Goal: Transaction & Acquisition: Download file/media

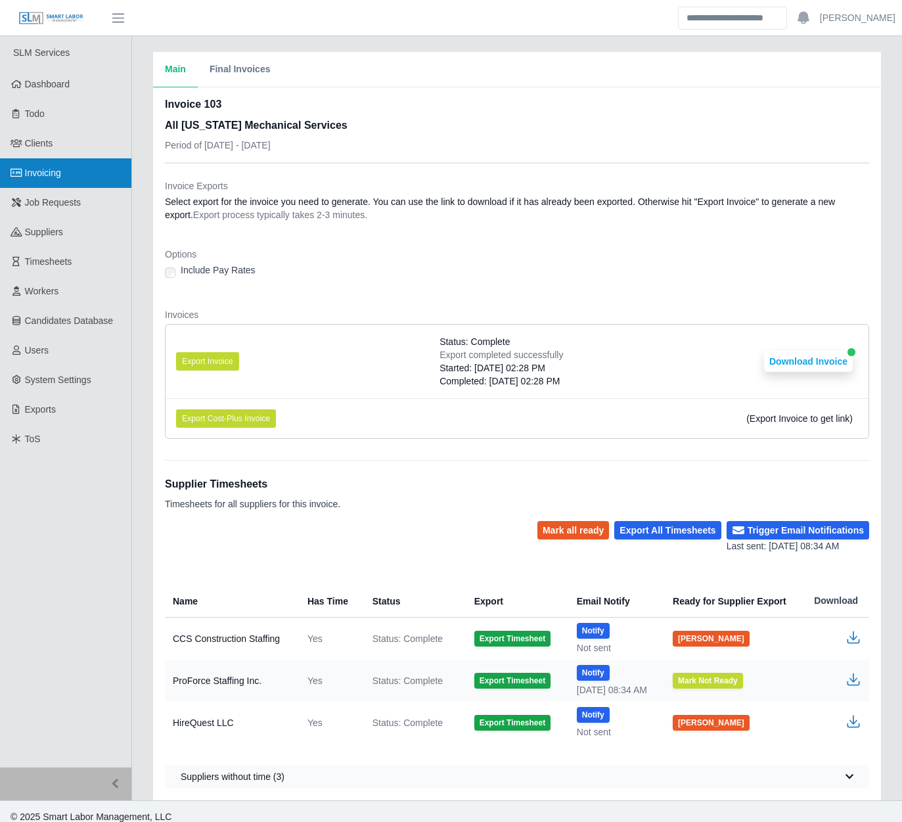
click at [87, 174] on link "Invoicing" at bounding box center [65, 173] width 131 height 30
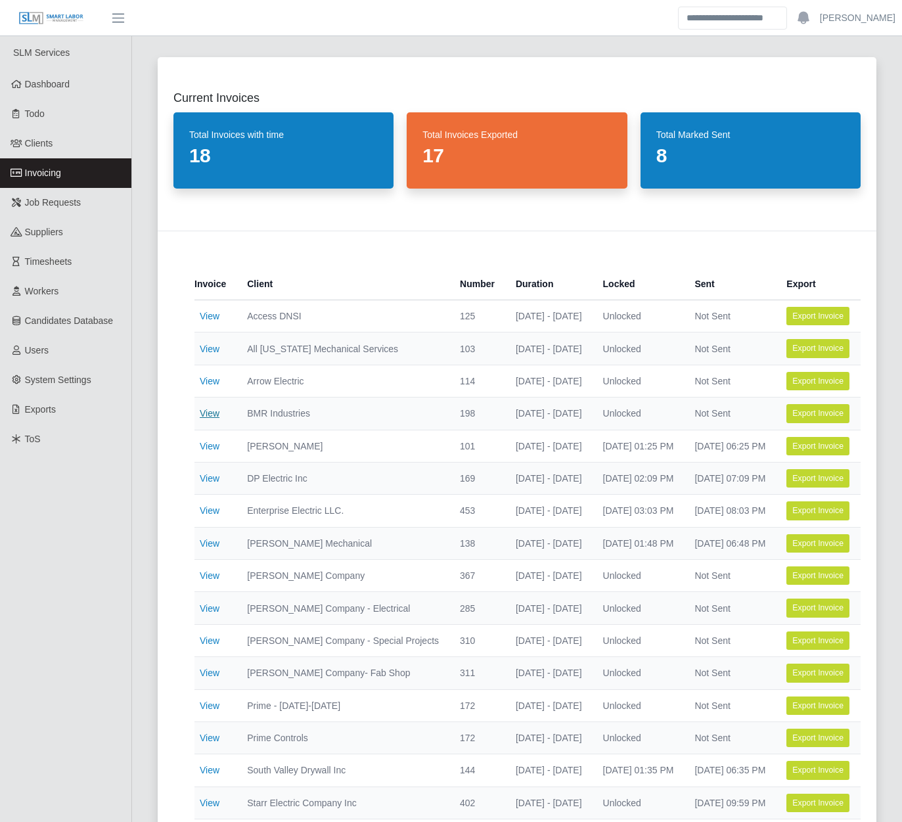
click at [209, 414] on link "View" at bounding box center [210, 413] width 20 height 11
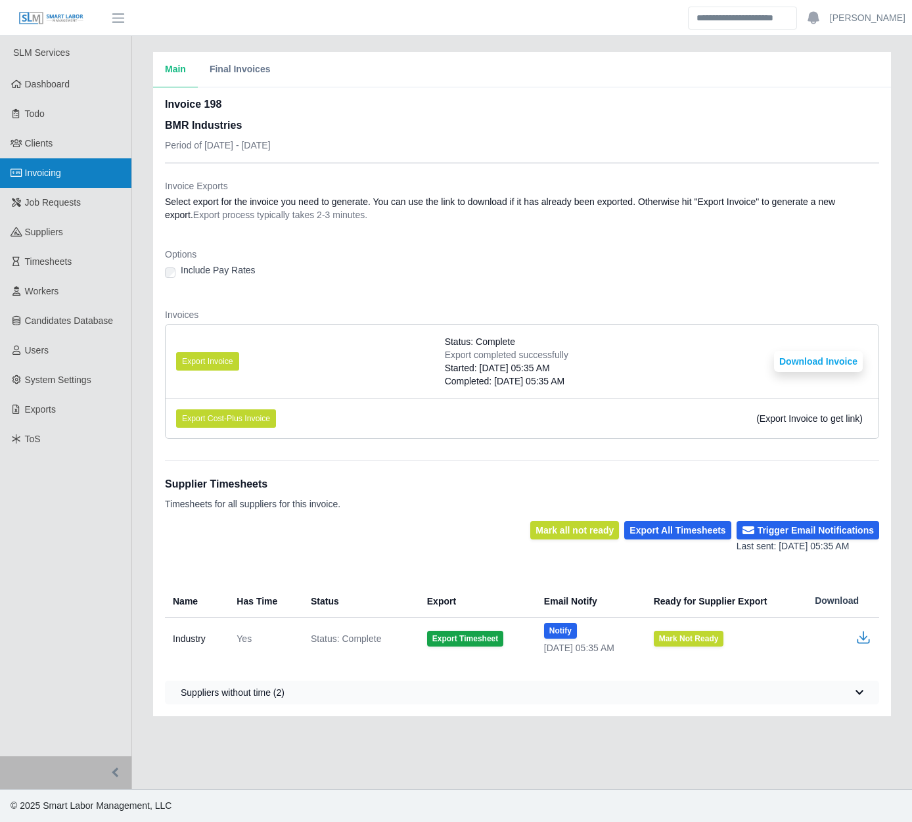
click at [71, 161] on link "Invoicing" at bounding box center [65, 173] width 131 height 30
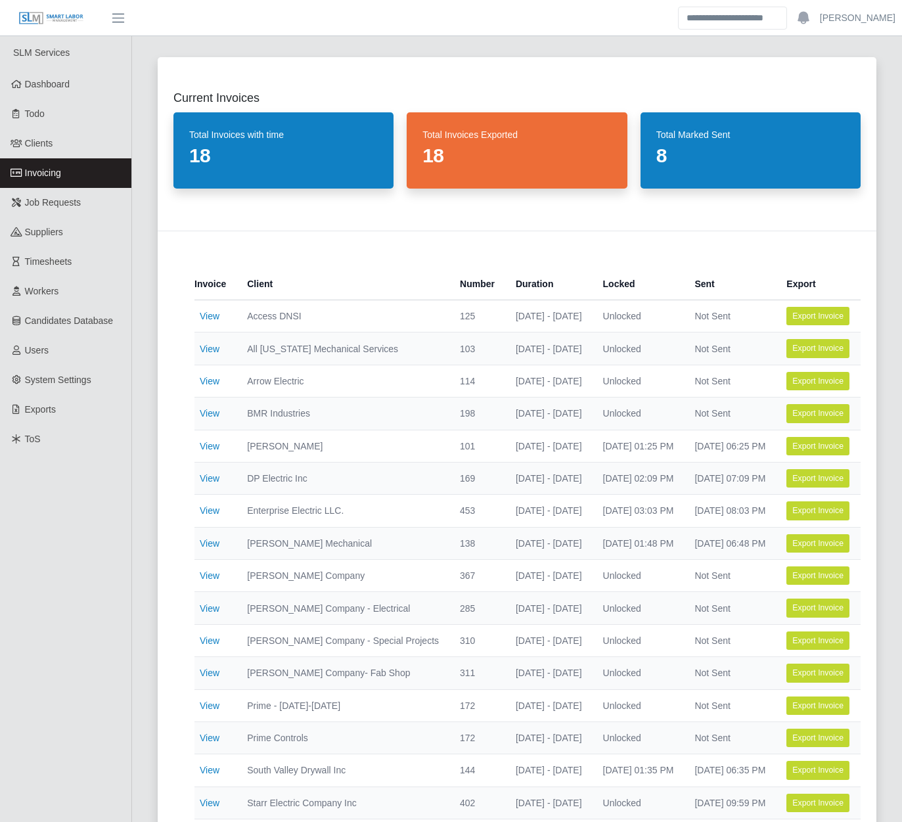
click at [145, 403] on div "Current Invoices Total Invoices with time 18 Total Invoices Exported 18 Total M…" at bounding box center [517, 478] width 750 height 874
click at [206, 415] on link "View" at bounding box center [210, 413] width 20 height 11
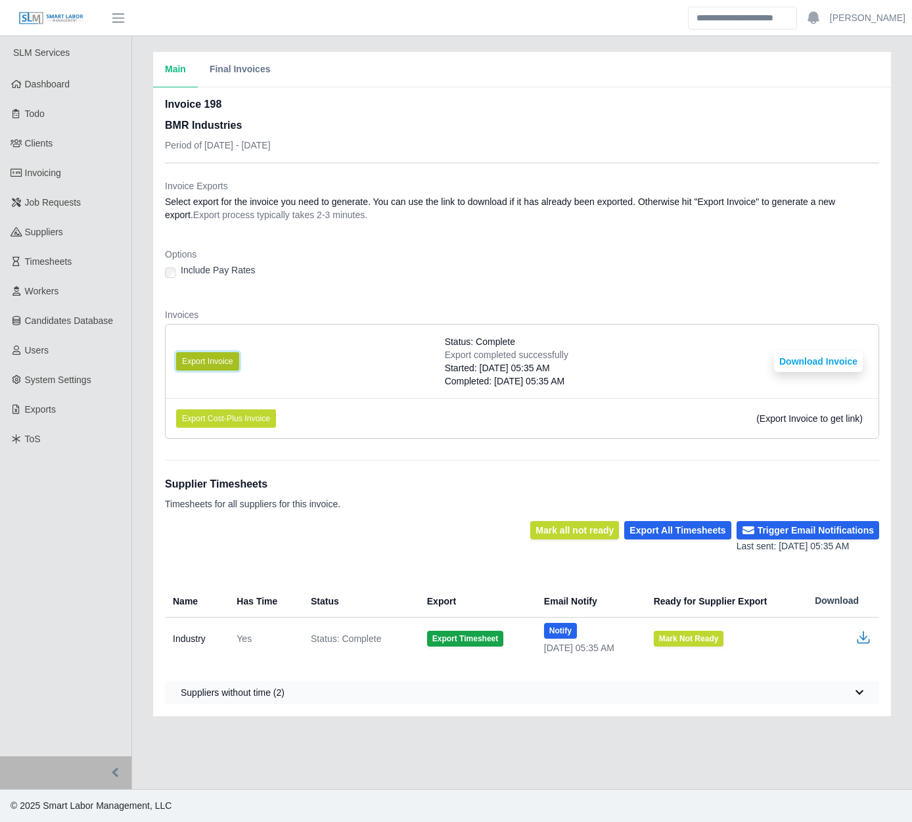
click at [227, 359] on button "Export Invoice" at bounding box center [207, 361] width 63 height 18
click at [317, 293] on dl "Invoice Exports Select export for the invoice you need to generate. You can use…" at bounding box center [522, 314] width 714 height 270
click at [797, 361] on button "Download Invoice" at bounding box center [818, 361] width 89 height 21
